Goal: Information Seeking & Learning: Learn about a topic

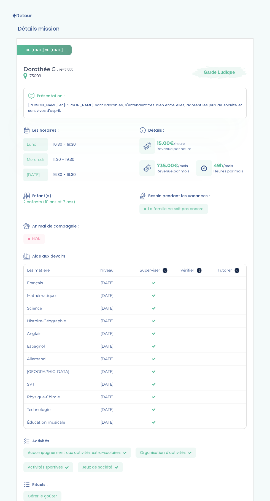
click at [34, 77] on span "75009" at bounding box center [35, 76] width 12 height 6
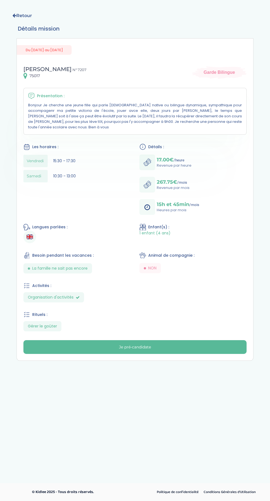
scroll to position [31, 0]
